Goal: Task Accomplishment & Management: Use online tool/utility

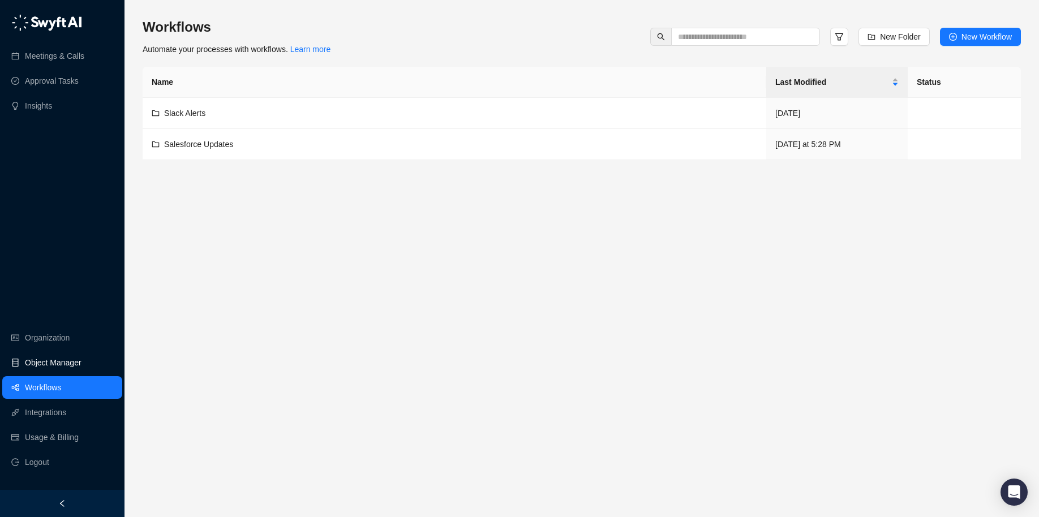
click at [45, 366] on link "Object Manager" at bounding box center [53, 363] width 57 height 23
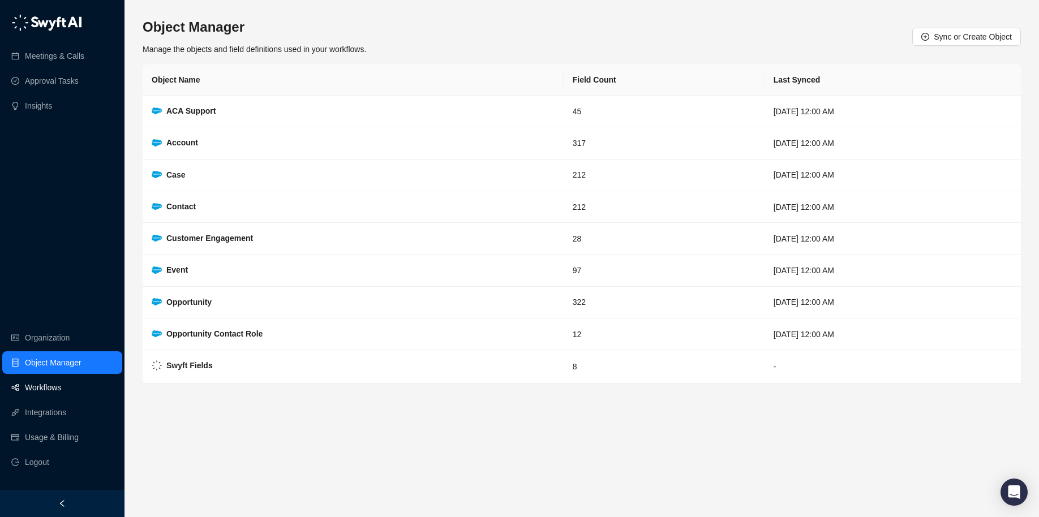
click at [42, 384] on link "Workflows" at bounding box center [43, 387] width 36 height 23
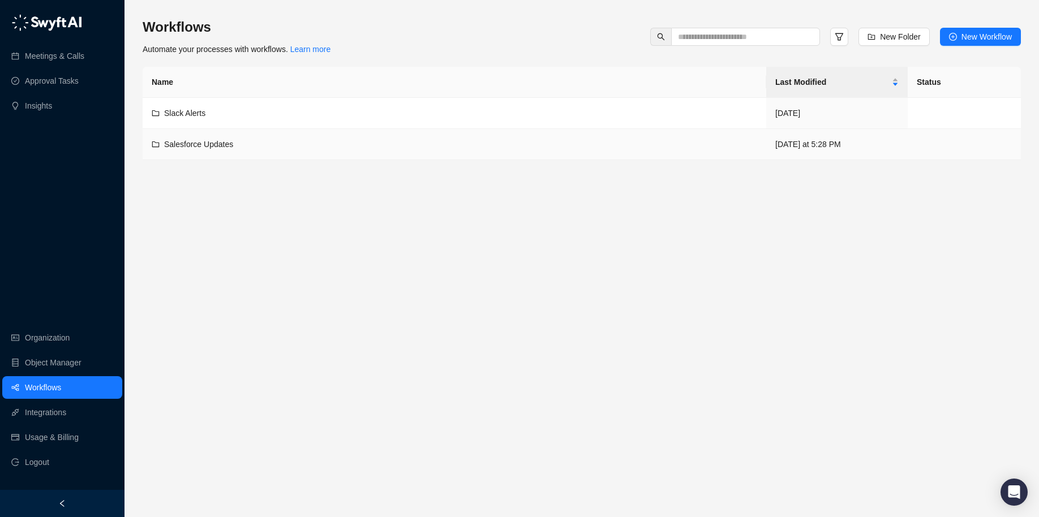
click at [211, 137] on td "Salesforce Updates" at bounding box center [455, 144] width 624 height 31
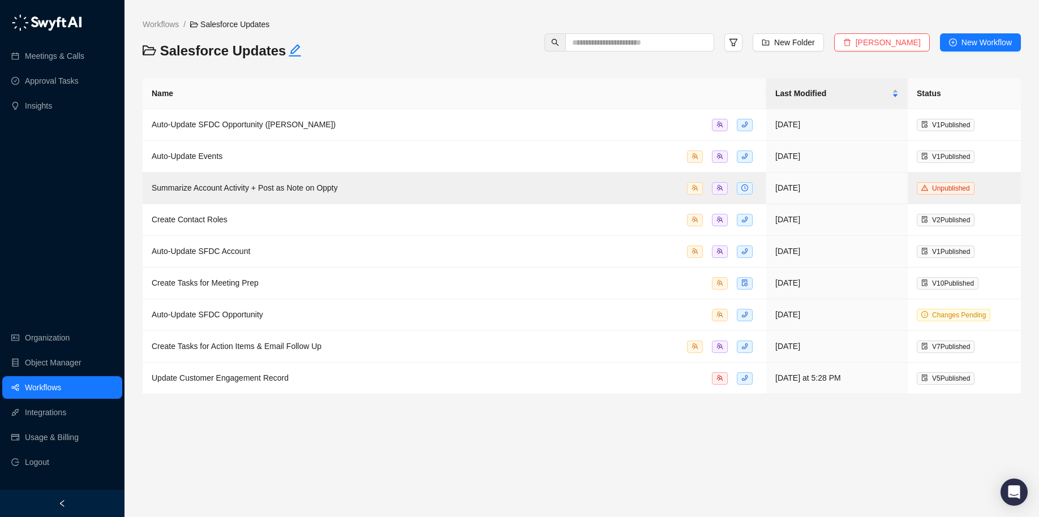
drag, startPoint x: 435, startPoint y: 419, endPoint x: 410, endPoint y: 421, distance: 25.5
click at [435, 419] on main "Workflows / Salesforce Updates Salesforce Updates New Folder Delete Folder New …" at bounding box center [582, 263] width 879 height 490
click at [238, 378] on span "Update Customer Engagement Record" at bounding box center [220, 378] width 137 height 9
click at [310, 318] on div "Auto-Update SFDC Opportunity" at bounding box center [455, 315] width 606 height 13
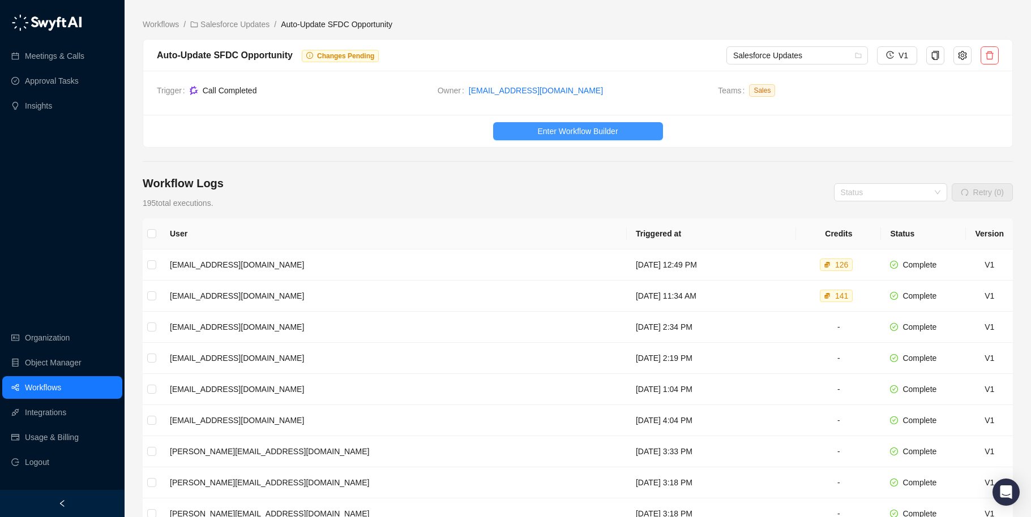
click at [593, 129] on span "Enter Workflow Builder" at bounding box center [577, 131] width 80 height 12
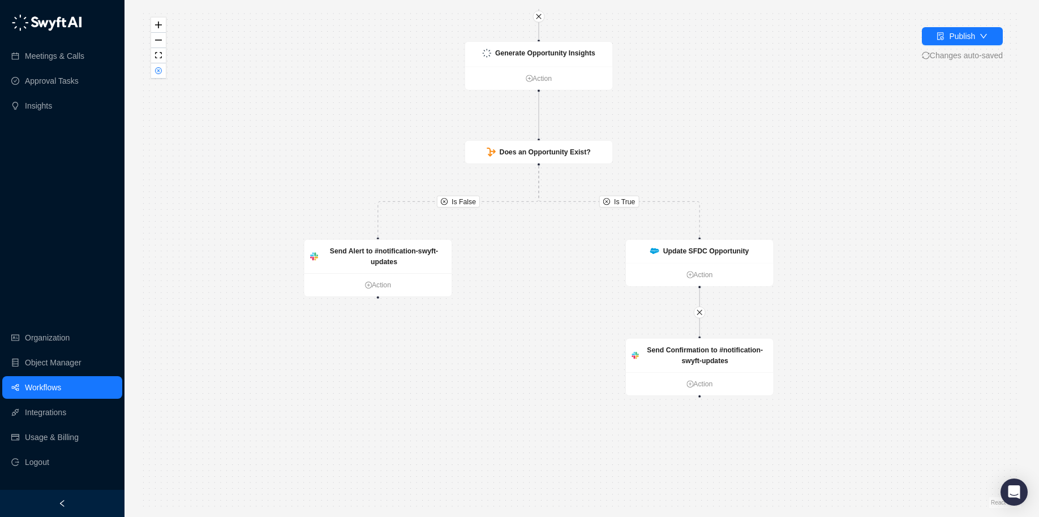
drag, startPoint x: 798, startPoint y: 239, endPoint x: 756, endPoint y: 151, distance: 98.0
click at [756, 151] on div "Is True Is False Generate Opportunity Insights Action Does an Opportunity Exist…" at bounding box center [582, 258] width 879 height 499
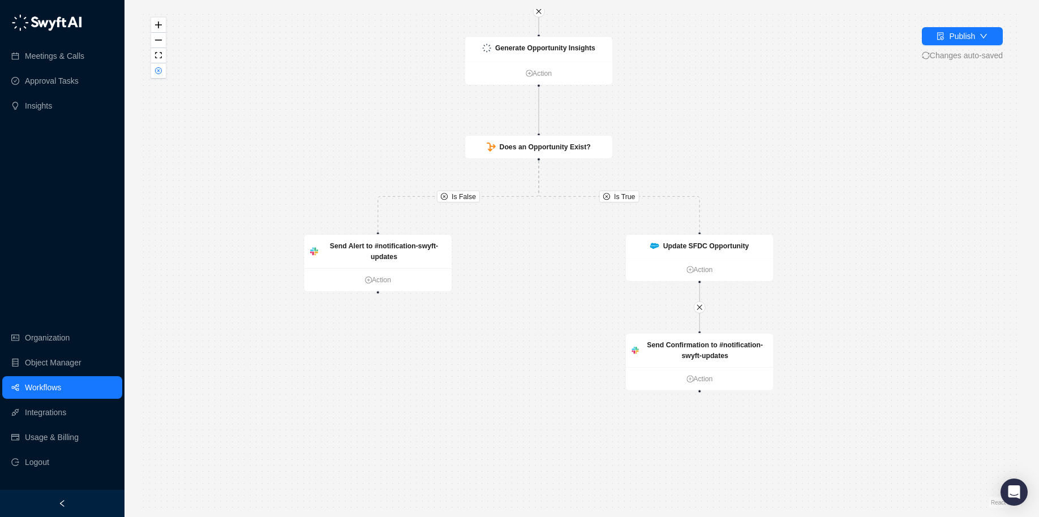
drag, startPoint x: 750, startPoint y: 129, endPoint x: 772, endPoint y: 98, distance: 37.6
click at [772, 99] on div "Is True Is False Generate Opportunity Insights Action Does an Opportunity Exist…" at bounding box center [582, 258] width 879 height 499
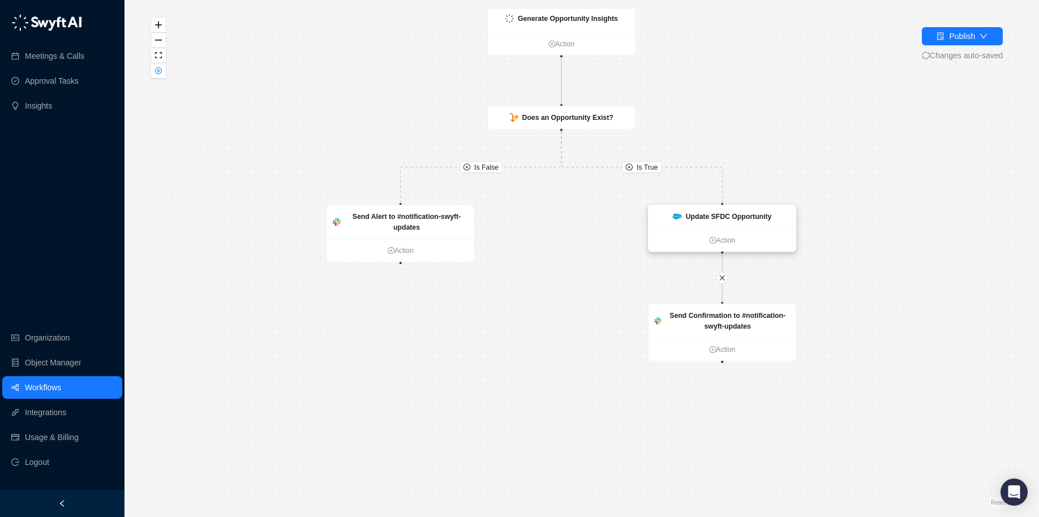
click at [737, 217] on strong "Update SFDC Opportunity" at bounding box center [729, 217] width 86 height 8
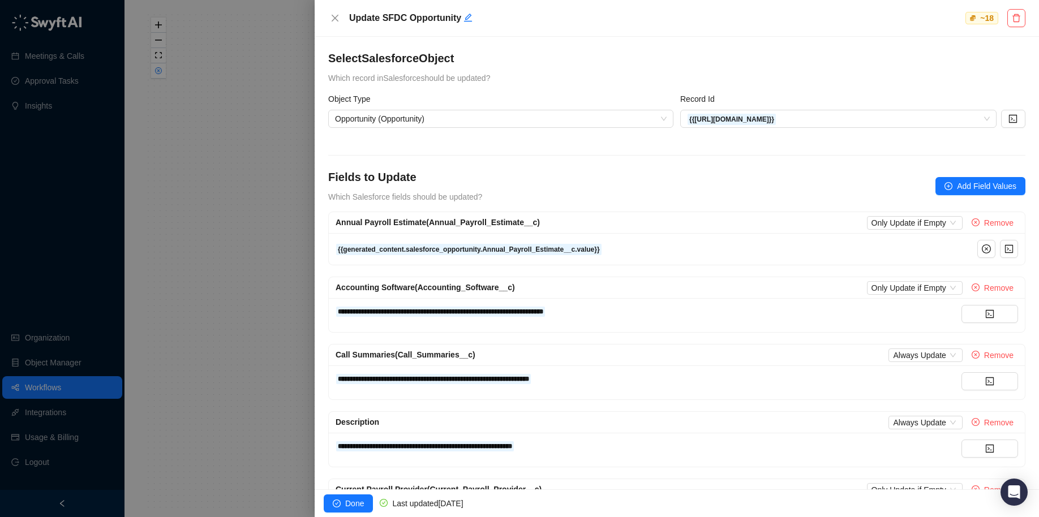
click at [204, 320] on div at bounding box center [519, 258] width 1039 height 517
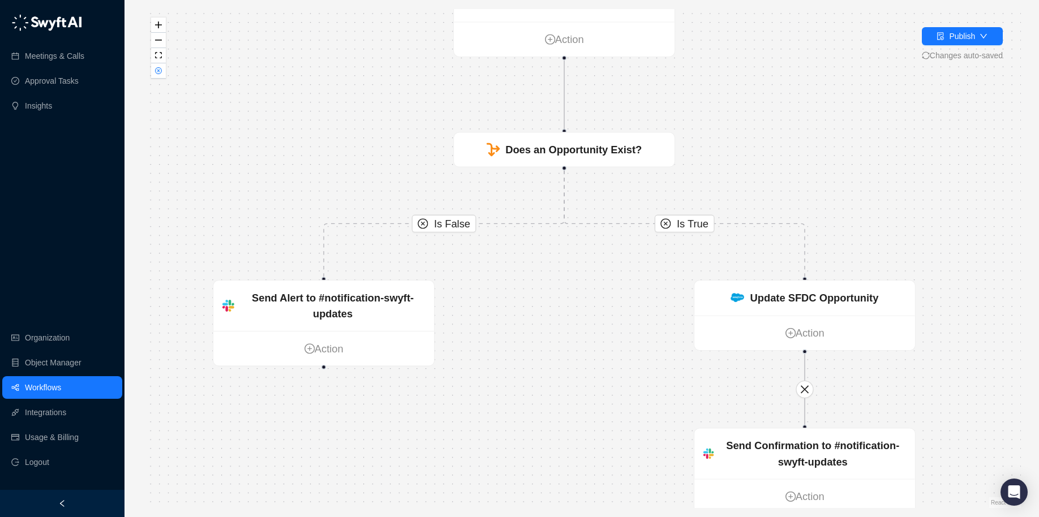
drag, startPoint x: 642, startPoint y: 214, endPoint x: 507, endPoint y: 317, distance: 169.6
click at [509, 321] on div "Is True Is False Generate Opportunity Insights Action Does an Opportunity Exist…" at bounding box center [582, 258] width 879 height 499
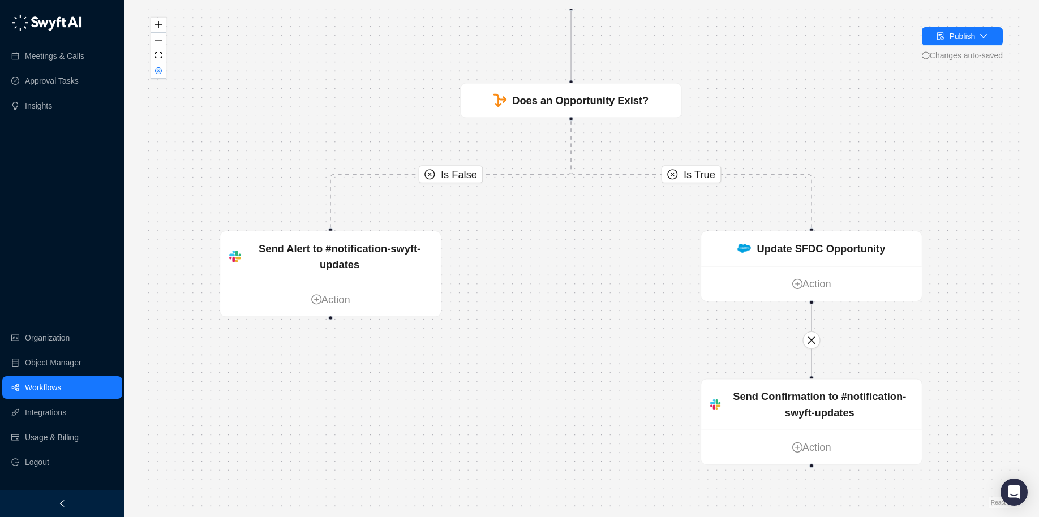
drag, startPoint x: 507, startPoint y: 347, endPoint x: 528, endPoint y: 268, distance: 82.0
click at [528, 268] on div "Is True Is False Generate Opportunity Insights Action Does an Opportunity Exist…" at bounding box center [582, 258] width 879 height 499
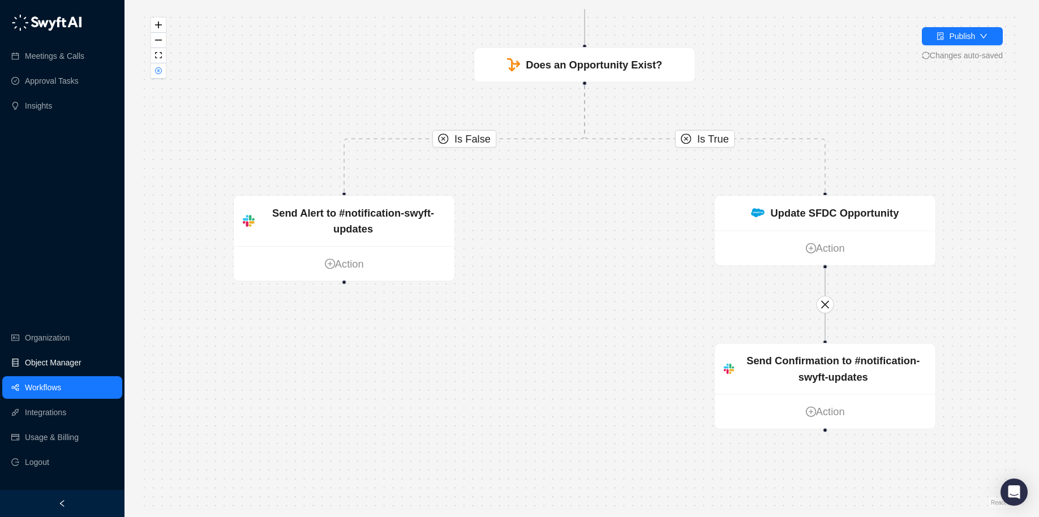
click at [35, 356] on link "Object Manager" at bounding box center [53, 363] width 57 height 23
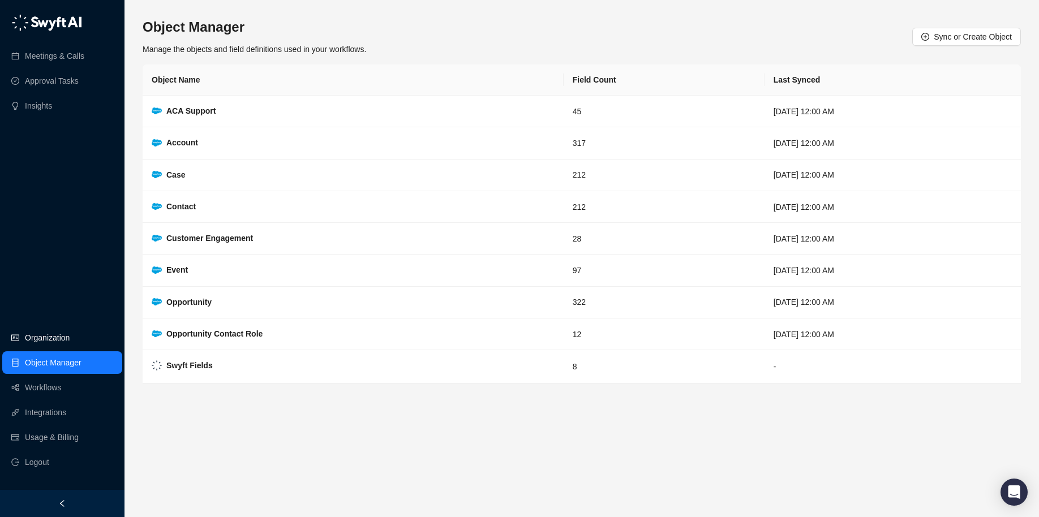
click at [37, 345] on link "Organization" at bounding box center [47, 338] width 45 height 23
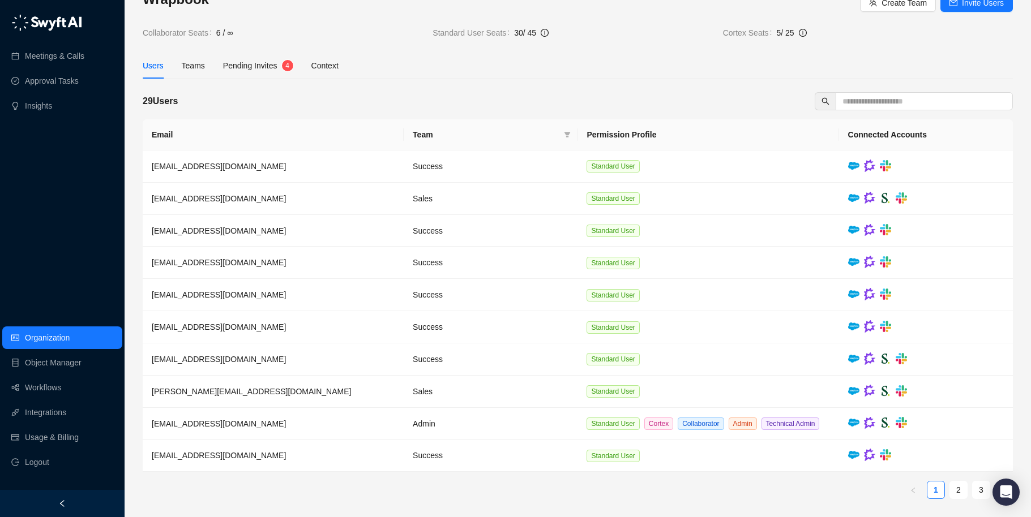
scroll to position [40, 0]
click at [61, 362] on link "Object Manager" at bounding box center [53, 363] width 57 height 23
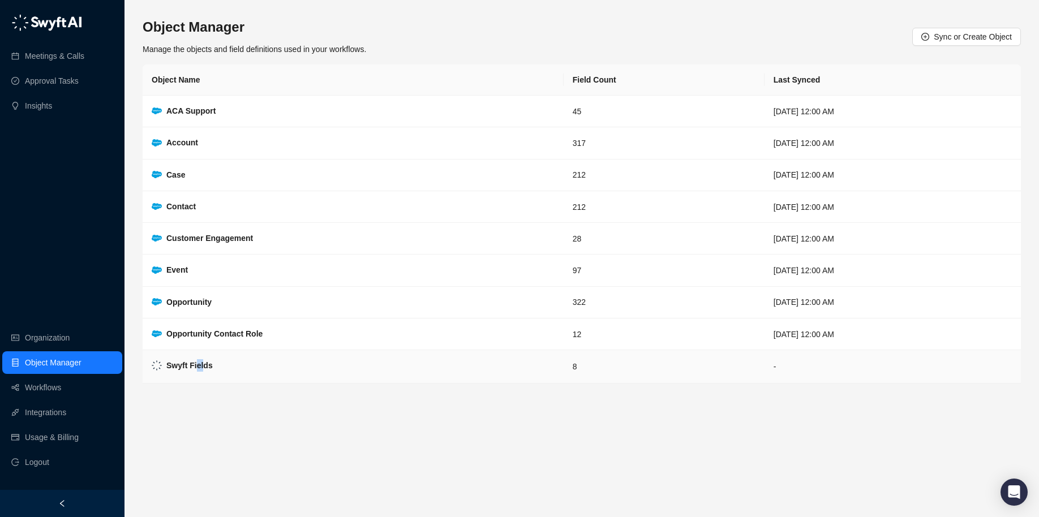
click at [198, 369] on strong "Swyft Fields" at bounding box center [189, 365] width 46 height 9
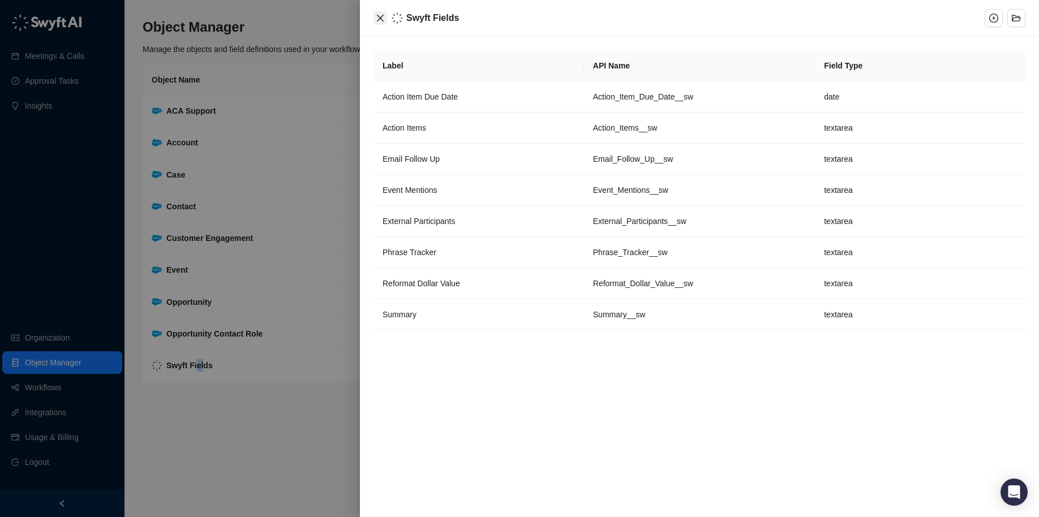
click at [379, 15] on icon "close" at bounding box center [380, 18] width 9 height 9
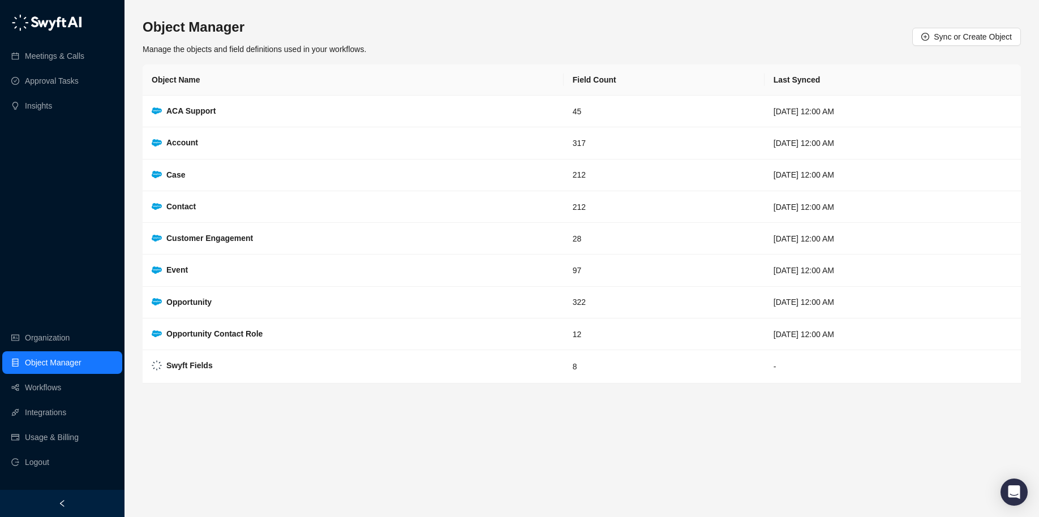
click at [457, 31] on div "Object Manager Manage the objects and field definitions used in your workflows.…" at bounding box center [582, 36] width 879 height 37
click at [26, 344] on link "Organization" at bounding box center [47, 338] width 45 height 23
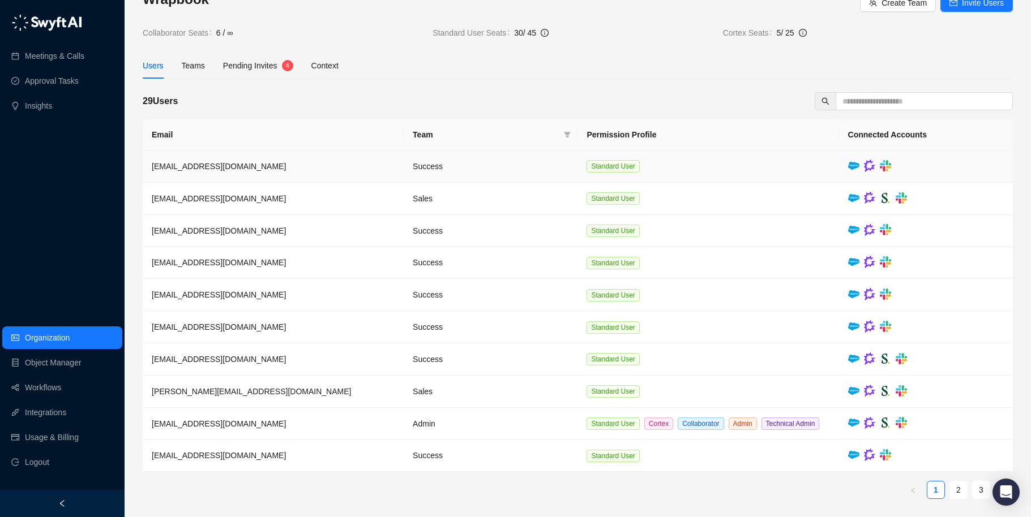
scroll to position [40, 0]
click at [965, 490] on link "2" at bounding box center [958, 490] width 17 height 17
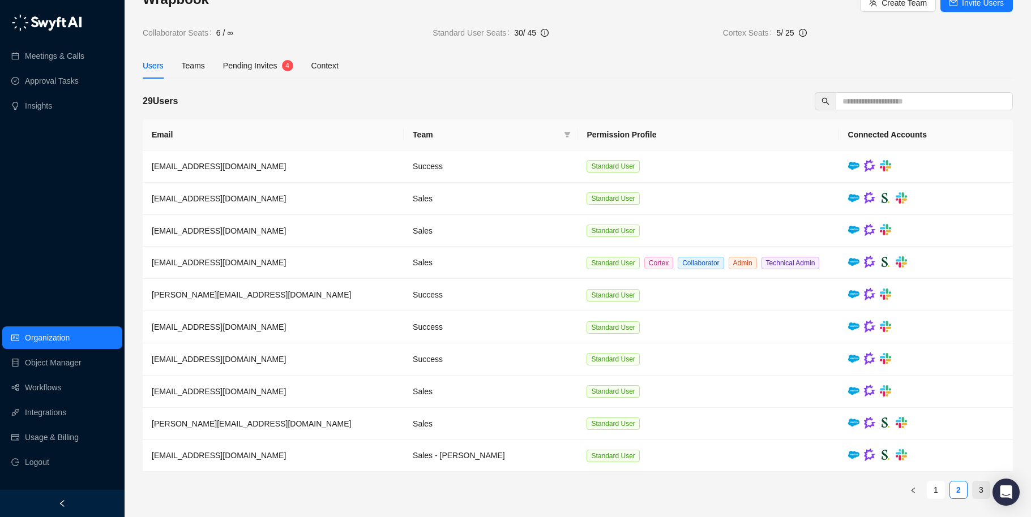
click at [974, 489] on link "3" at bounding box center [981, 490] width 17 height 17
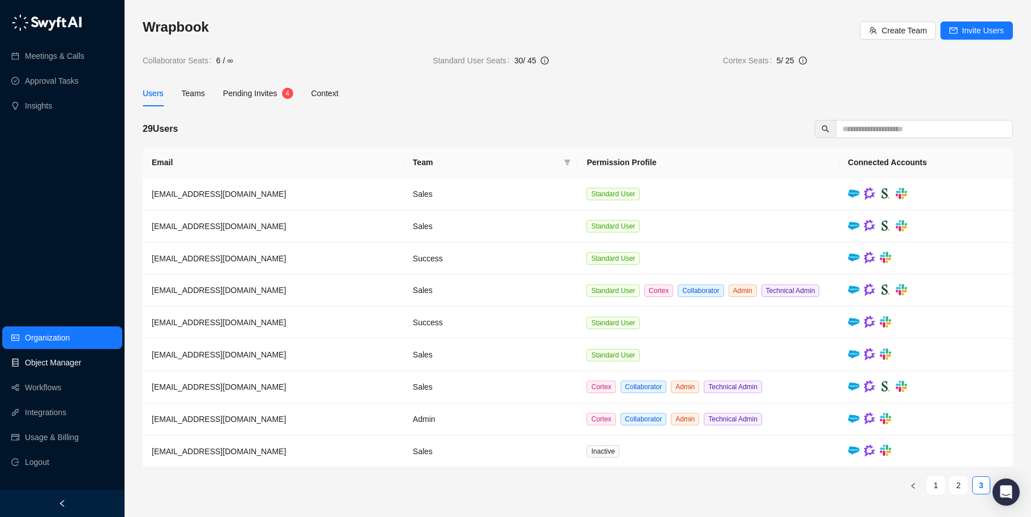
click at [51, 366] on link "Object Manager" at bounding box center [53, 363] width 57 height 23
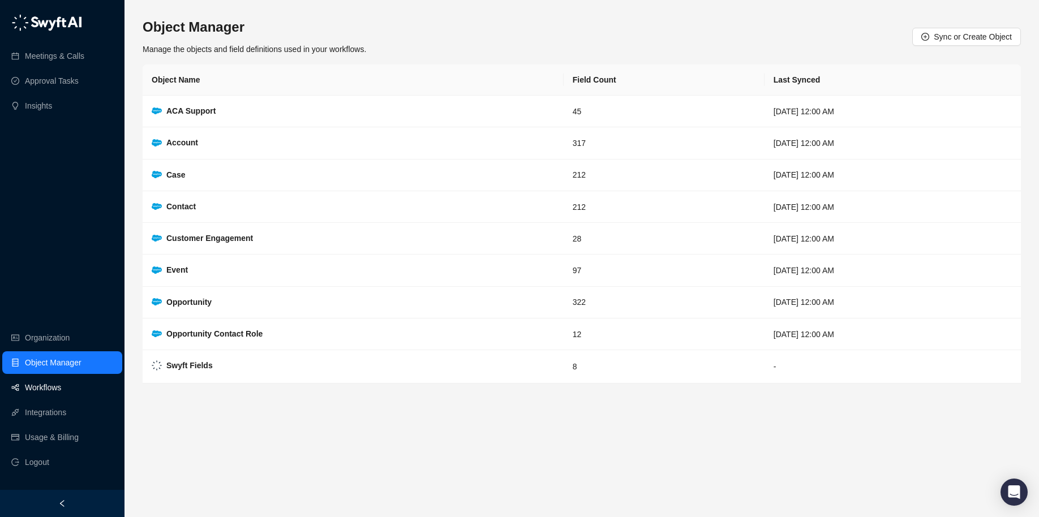
click at [52, 391] on link "Workflows" at bounding box center [43, 387] width 36 height 23
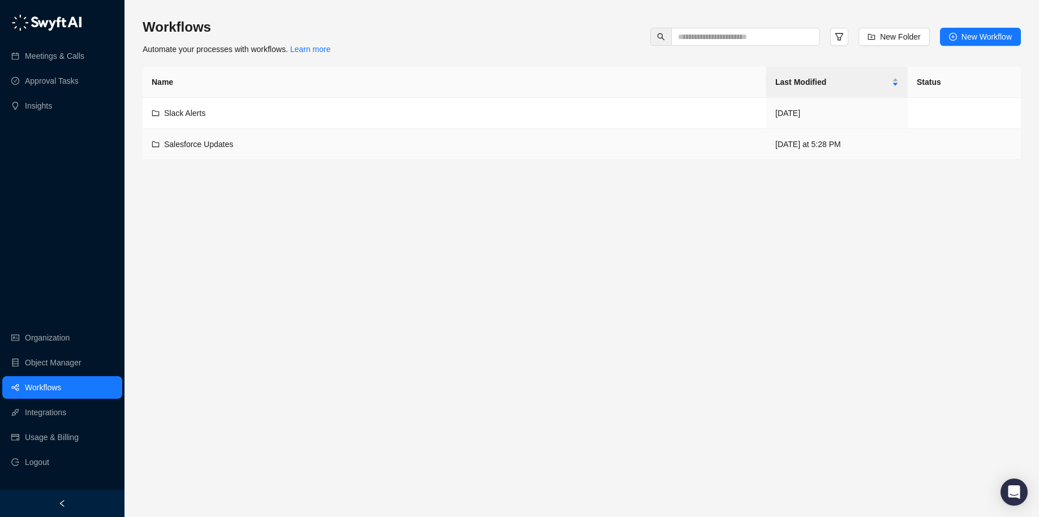
click at [296, 150] on div "Salesforce Updates" at bounding box center [455, 144] width 606 height 12
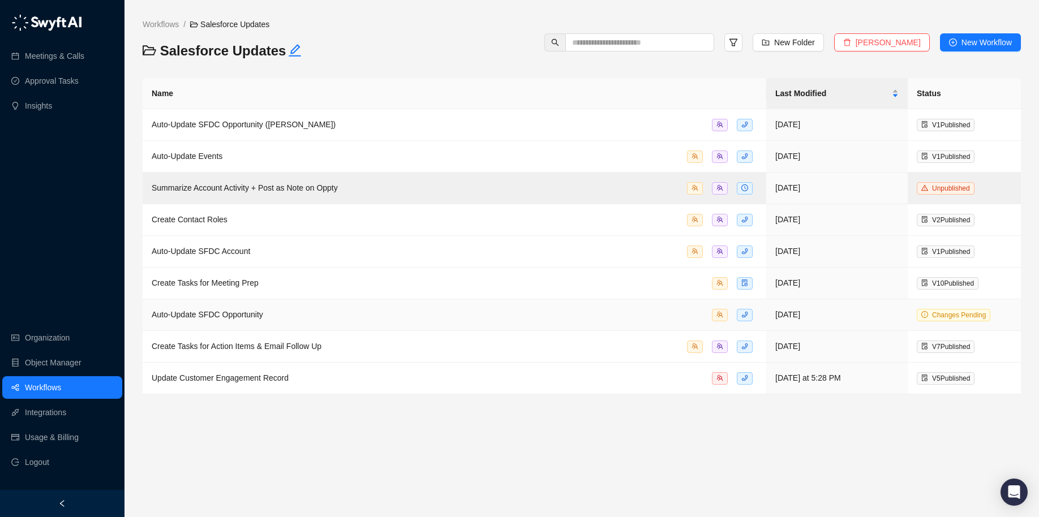
click at [348, 309] on div "Auto-Update SFDC Opportunity" at bounding box center [455, 315] width 606 height 13
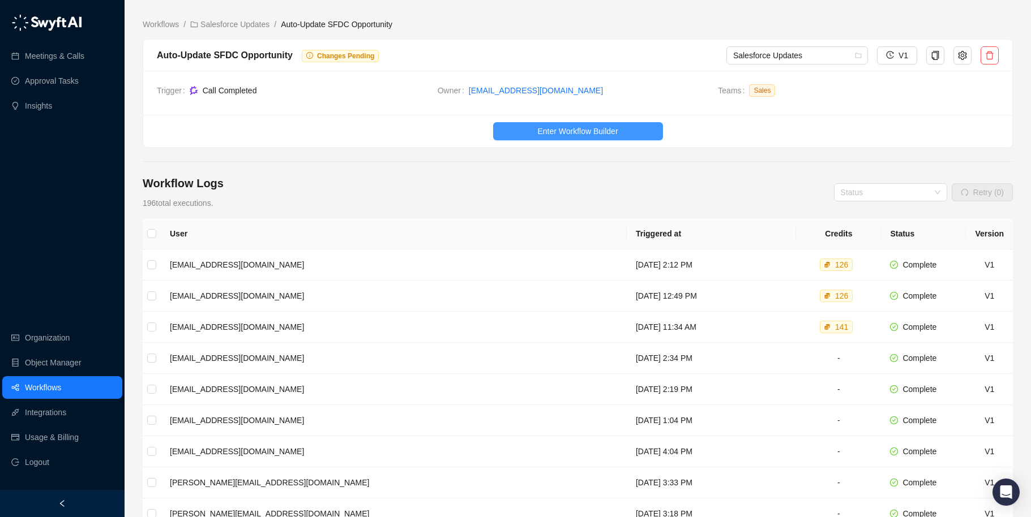
click at [576, 127] on span "Enter Workflow Builder" at bounding box center [577, 131] width 80 height 12
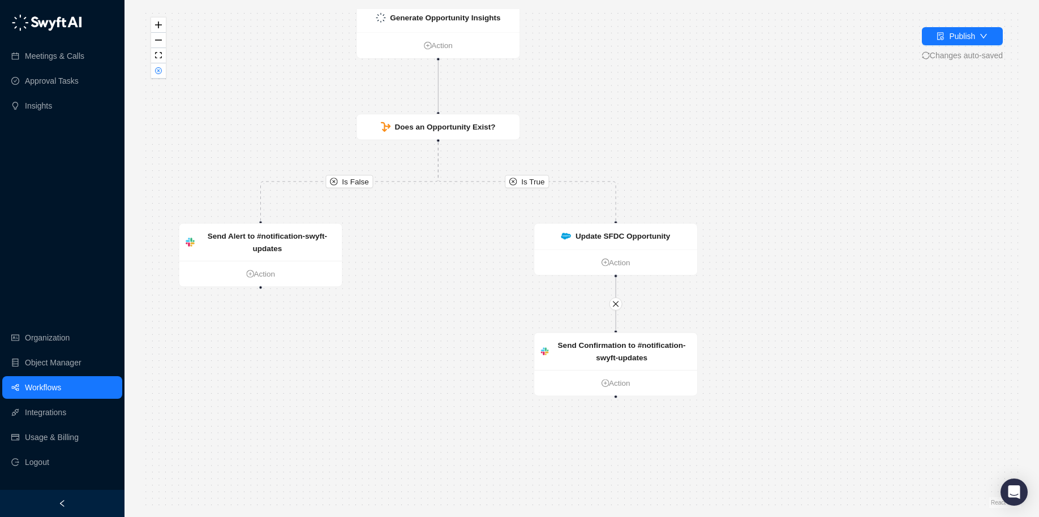
drag, startPoint x: 921, startPoint y: 257, endPoint x: 769, endPoint y: 135, distance: 194.9
click at [769, 135] on div "Is True Is False Generate Opportunity Insights Action Does an Opportunity Exist…" at bounding box center [582, 258] width 879 height 499
click at [661, 238] on strong "Update SFDC Opportunity" at bounding box center [623, 236] width 95 height 8
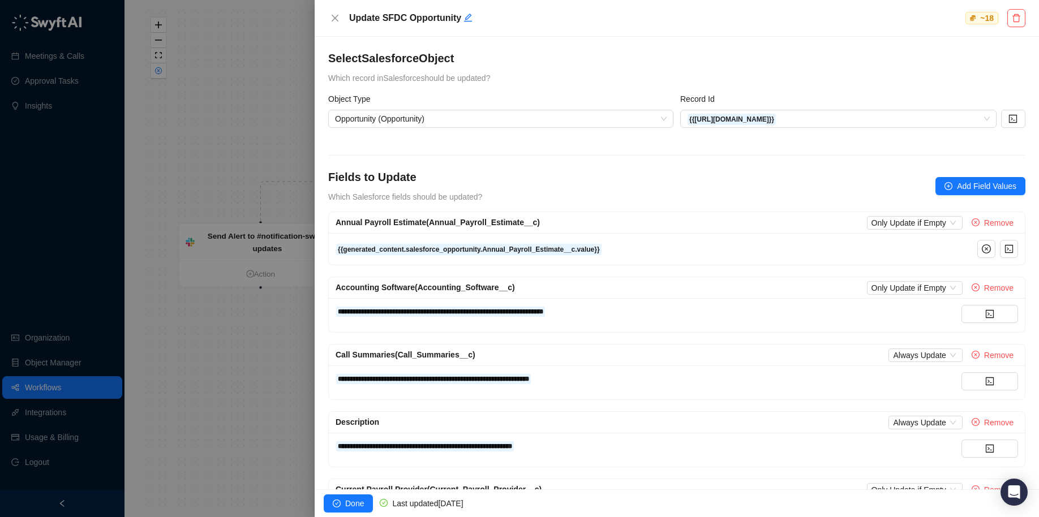
click at [254, 67] on div at bounding box center [519, 258] width 1039 height 517
